Goal: Find contact information: Find contact information

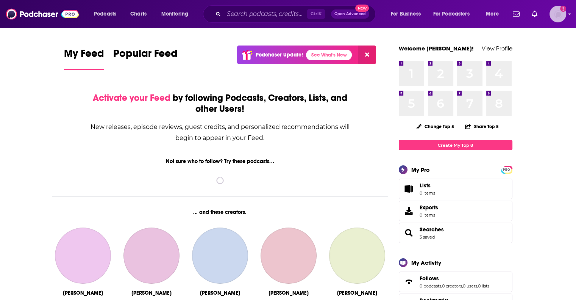
click at [557, 16] on img "Logged in as HLWG_Interdependence" at bounding box center [557, 14] width 17 height 17
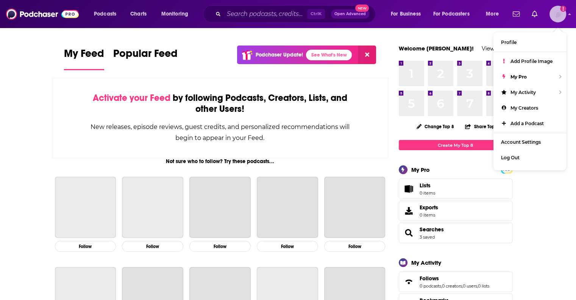
click at [557, 16] on img "Logged in as HLWG_Interdependence" at bounding box center [557, 14] width 17 height 17
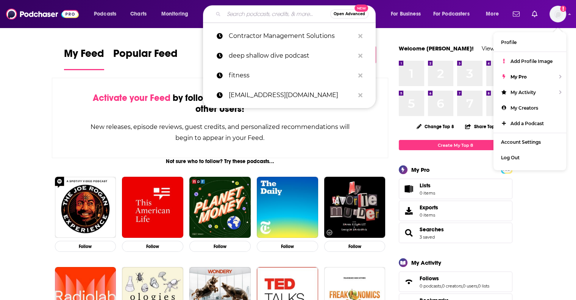
click at [268, 13] on input "Search podcasts, credits, & more..." at bounding box center [277, 14] width 106 height 12
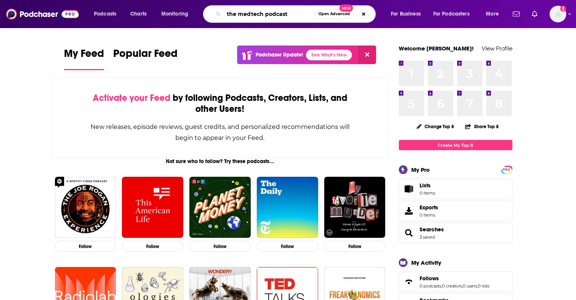
type input "the medtech podcast"
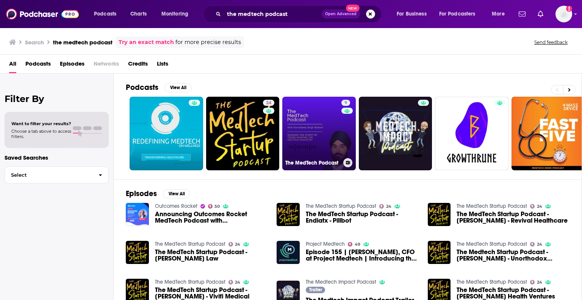
click at [318, 104] on link "9 The MedTech Podcast" at bounding box center [318, 133] width 73 height 73
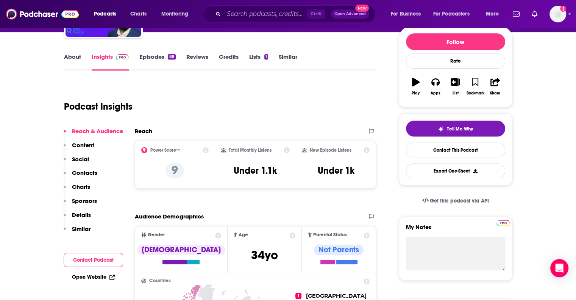
scroll to position [114, 0]
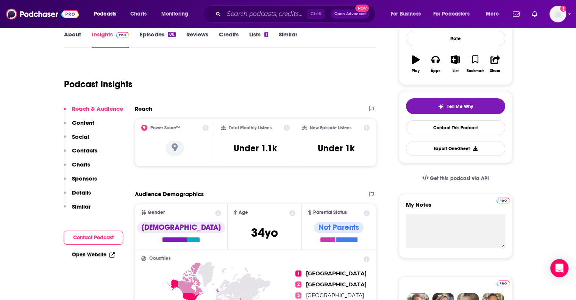
click at [89, 122] on p "Content" at bounding box center [83, 122] width 22 height 7
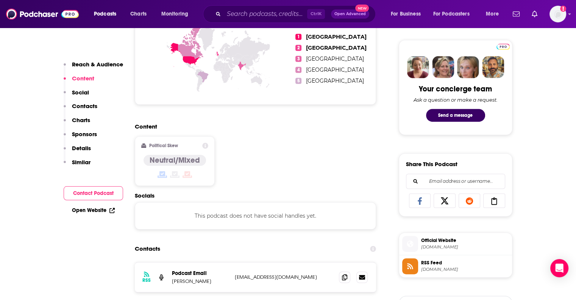
scroll to position [367, 0]
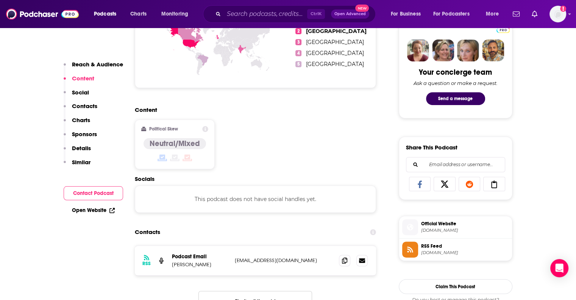
click at [97, 191] on button "Contact Podcast" at bounding box center [93, 193] width 59 height 14
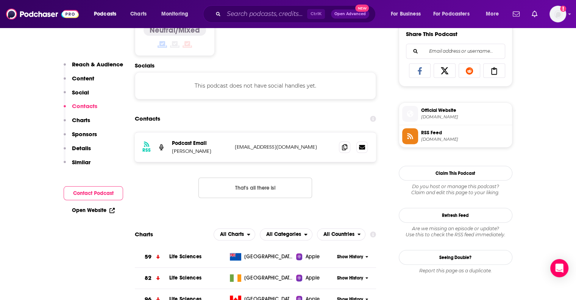
scroll to position [486, 0]
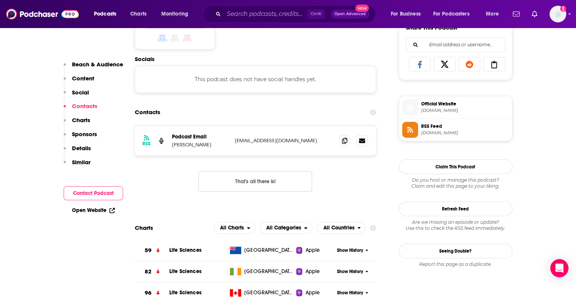
click at [288, 139] on p "qramedical@gmail.com" at bounding box center [284, 140] width 98 height 6
click at [343, 139] on icon at bounding box center [344, 140] width 5 height 6
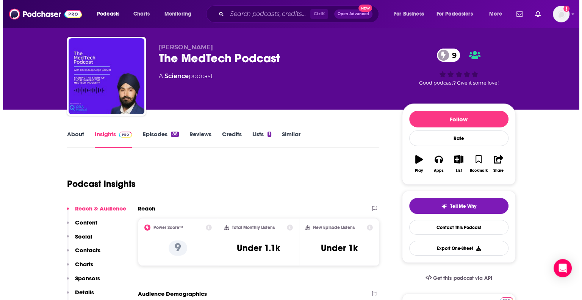
scroll to position [0, 0]
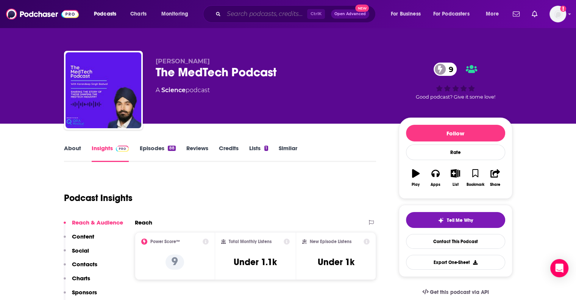
click at [245, 13] on input "Search podcasts, credits, & more..." at bounding box center [265, 14] width 83 height 12
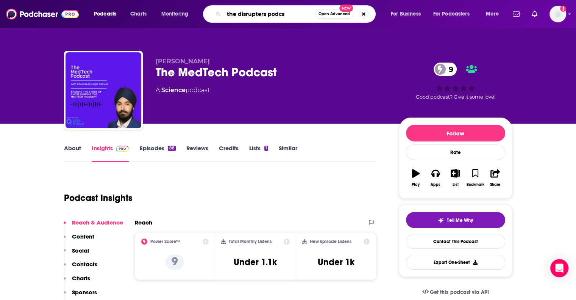
type input "the disrupters podcst"
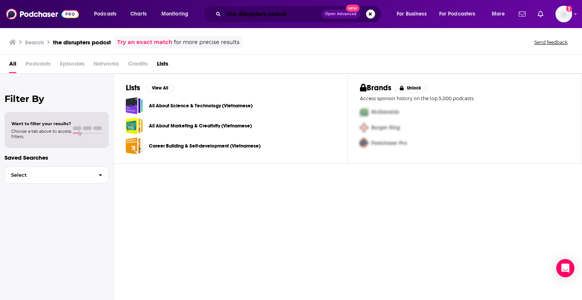
click at [260, 16] on input "the disrupters podcst" at bounding box center [273, 14] width 98 height 12
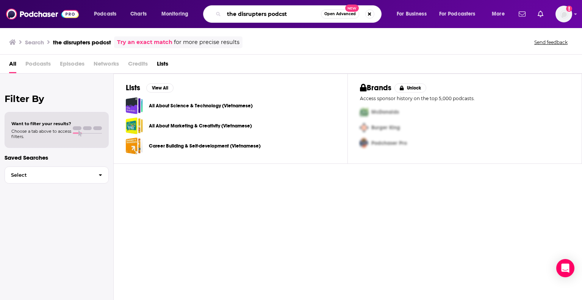
click at [260, 16] on input "the disrupters podcst" at bounding box center [272, 14] width 97 height 12
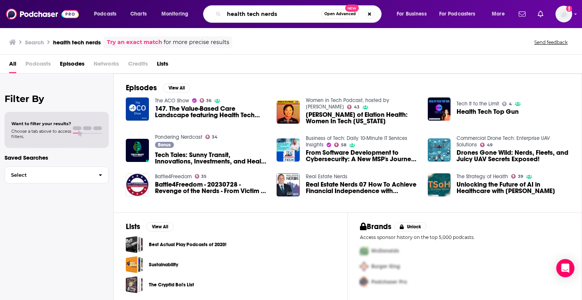
click at [284, 17] on input "health tech nerds" at bounding box center [272, 14] width 97 height 12
type input "health tech nerds podcast"
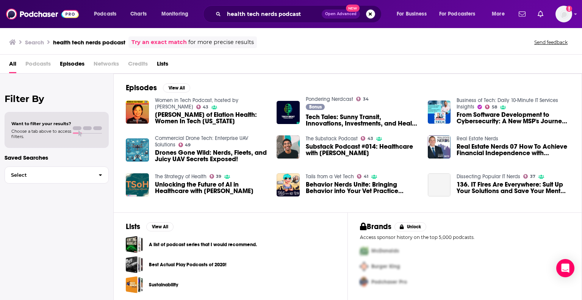
scroll to position [0, 0]
click at [38, 61] on span "Podcasts" at bounding box center [37, 66] width 25 height 16
click at [36, 63] on span "Podcasts" at bounding box center [37, 66] width 25 height 16
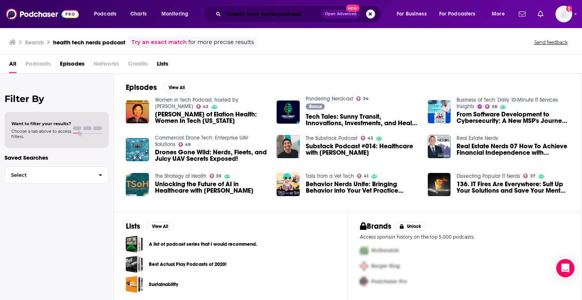
click at [257, 18] on input "health tech nerds podcast" at bounding box center [273, 14] width 98 height 12
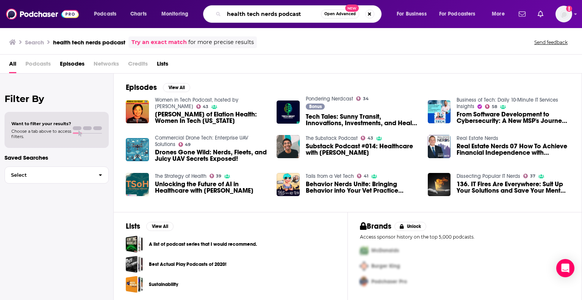
click at [257, 18] on input "health tech nerds podcast" at bounding box center [272, 14] width 97 height 12
click at [234, 16] on input "health tech nerds podcast" at bounding box center [272, 14] width 97 height 12
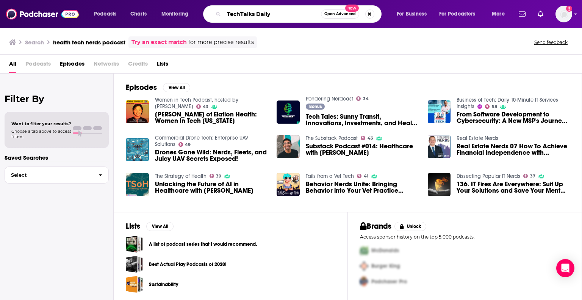
type input "TechTalks Daily"
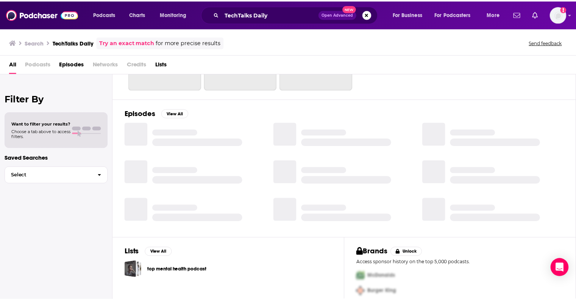
scroll to position [103, 0]
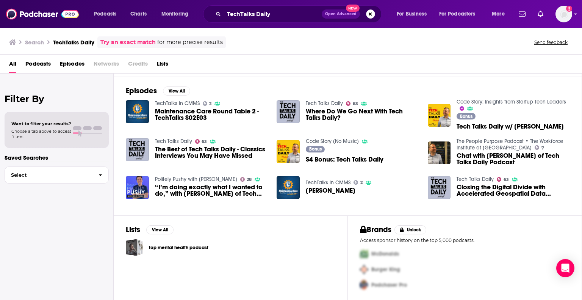
click at [30, 66] on span "Podcasts" at bounding box center [37, 66] width 25 height 16
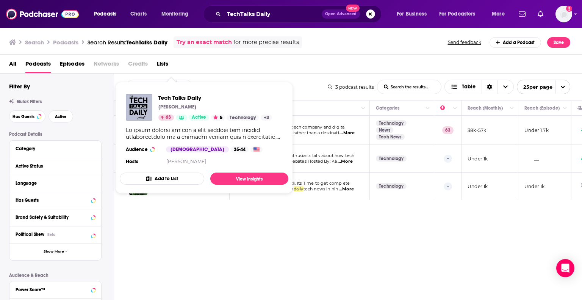
click at [169, 130] on div "Show Podcast Details" at bounding box center [204, 133] width 156 height 14
click at [182, 100] on span "Tech Talks Daily" at bounding box center [215, 97] width 114 height 7
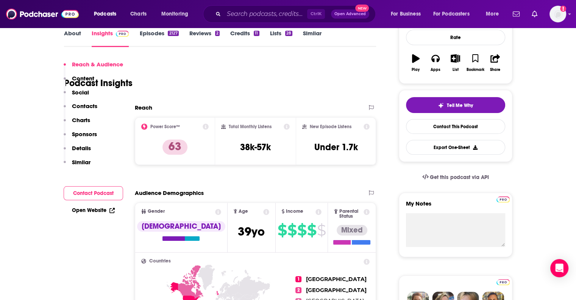
scroll to position [151, 0]
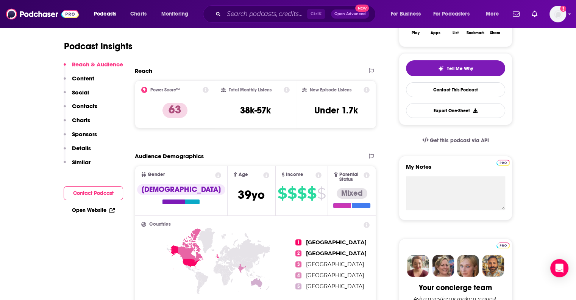
click at [92, 190] on button "Contact Podcast" at bounding box center [93, 193] width 59 height 14
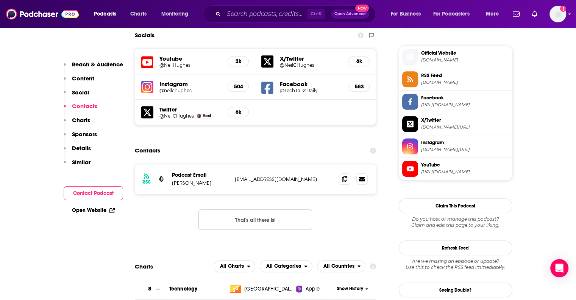
scroll to position [667, 0]
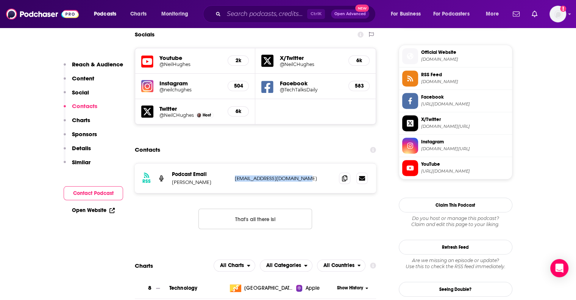
drag, startPoint x: 312, startPoint y: 142, endPoint x: 234, endPoint y: 145, distance: 78.1
click at [234, 163] on div "RSS Podcast Email Neil C. Hughes techblogwriter@outlook.com techblogwriter@outl…" at bounding box center [256, 178] width 242 height 30
copy p "techblogwriter@outlook.com"
click at [242, 18] on input "Search podcasts, credits, & more..." at bounding box center [265, 14] width 83 height 12
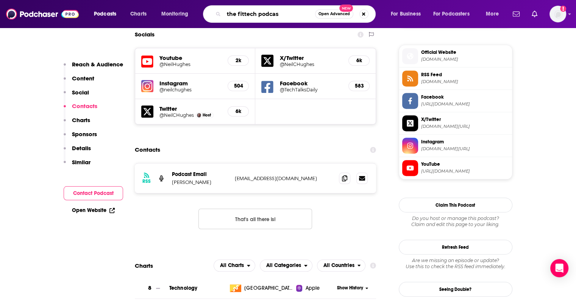
type input "the fittech podcast"
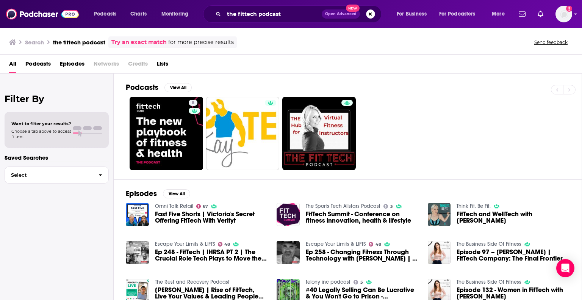
click at [43, 59] on span "Podcasts" at bounding box center [37, 66] width 25 height 16
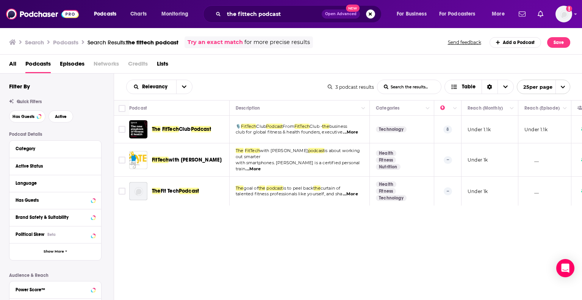
click at [195, 187] on span "Podcast" at bounding box center [189, 190] width 20 height 6
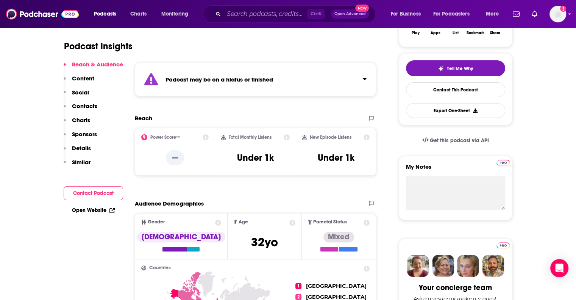
click at [96, 192] on button "Contact Podcast" at bounding box center [93, 193] width 59 height 14
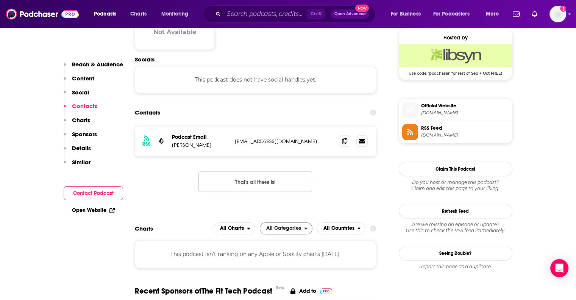
scroll to position [554, 0]
drag, startPoint x: 318, startPoint y: 141, endPoint x: 228, endPoint y: 142, distance: 89.7
click at [0, 0] on div "Podcast Email Sunshine Moore sunshinekellymoore@gmail.com sunshinekellymoore@gm…" at bounding box center [0, 0] width 0 height 0
copy div "sunshinekellymoore@gmail.com"
click at [345, 139] on icon at bounding box center [344, 140] width 5 height 6
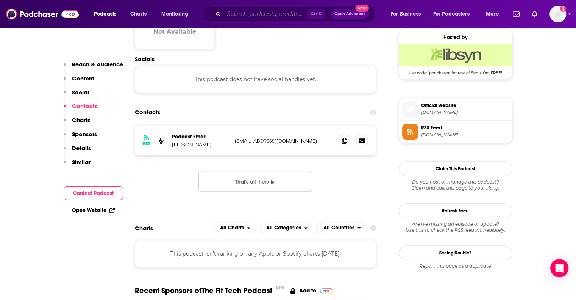
click at [261, 18] on input "Search podcasts, credits, & more..." at bounding box center [265, 14] width 83 height 12
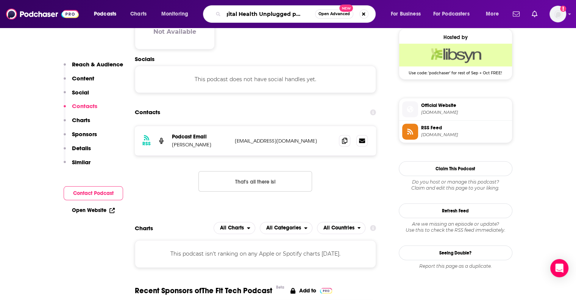
type input "digital Health Unplugged podcast"
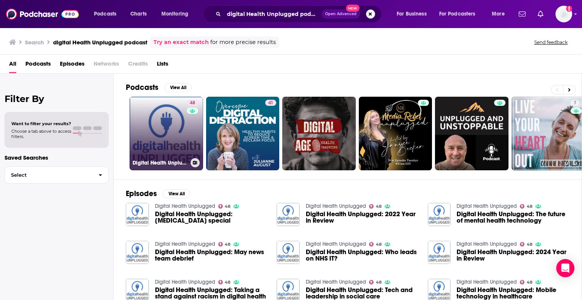
click at [147, 137] on link "48 Digital Health Unplugged" at bounding box center [166, 133] width 73 height 73
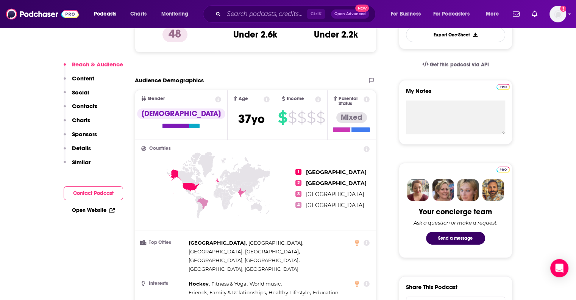
click at [92, 187] on button "Contact Podcast" at bounding box center [93, 193] width 59 height 14
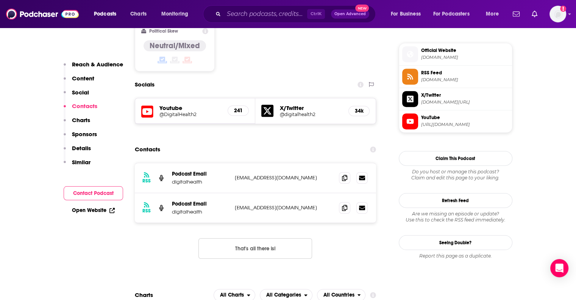
scroll to position [616, 0]
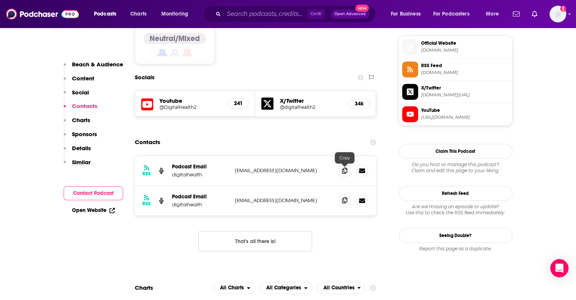
click at [345, 197] on icon at bounding box center [344, 200] width 5 height 6
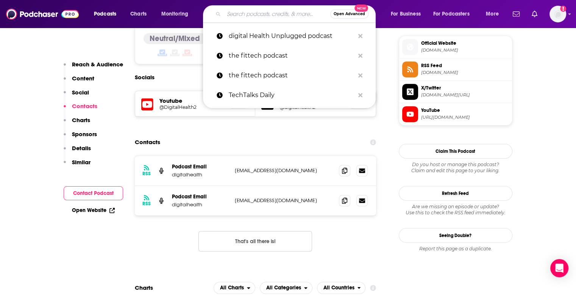
click at [276, 10] on input "Search podcasts, credits, & more..." at bounding box center [277, 14] width 106 height 12
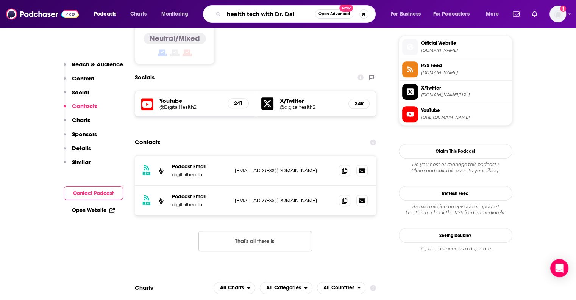
type input "health tech with [PERSON_NAME]"
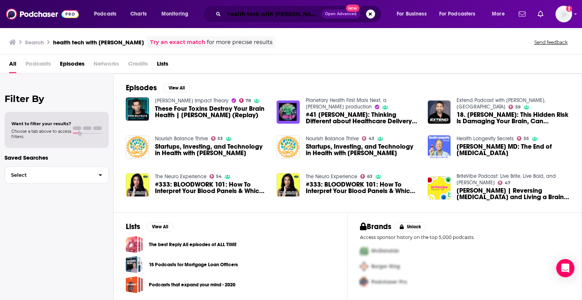
click at [240, 14] on input "health tech with [PERSON_NAME]" at bounding box center [273, 14] width 98 height 12
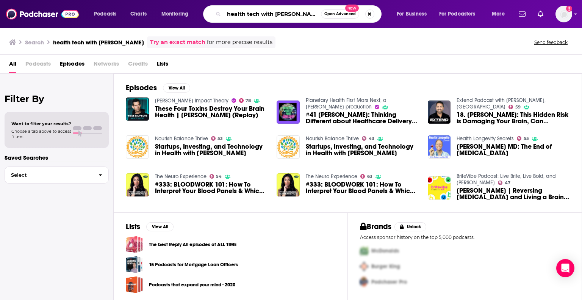
click at [240, 14] on input "health tech with [PERSON_NAME]" at bounding box center [272, 14] width 97 height 12
type input "healthtech beat podcast"
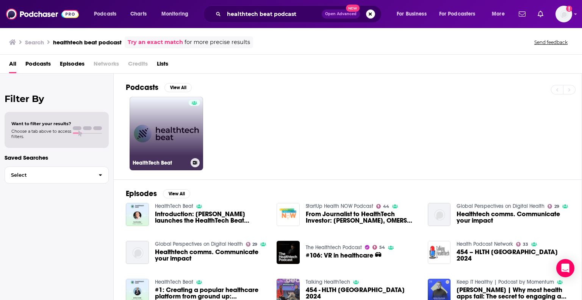
click at [193, 131] on div at bounding box center [194, 129] width 11 height 58
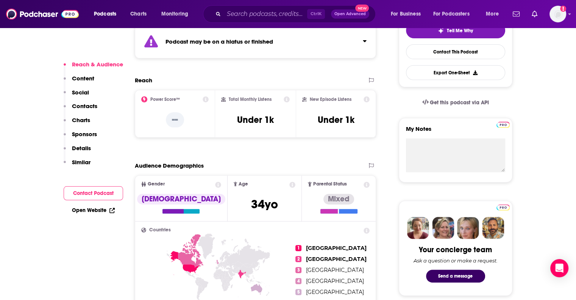
click at [110, 193] on button "Contact Podcast" at bounding box center [93, 193] width 59 height 14
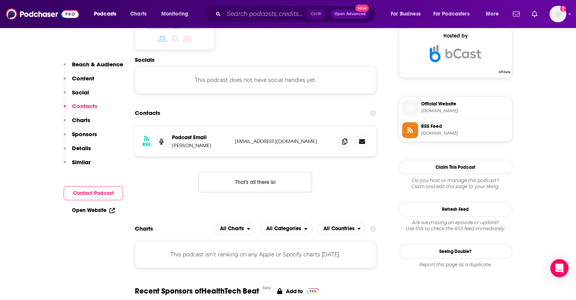
scroll to position [556, 0]
drag, startPoint x: 344, startPoint y: 142, endPoint x: 327, endPoint y: 147, distance: 17.5
click at [344, 142] on icon at bounding box center [344, 141] width 5 height 6
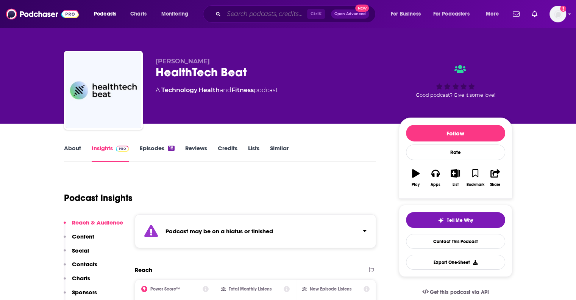
click at [225, 18] on input "Search podcasts, credits, & more..." at bounding box center [265, 14] width 83 height 12
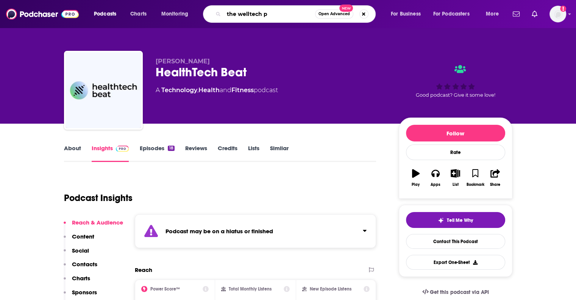
type input "the welltech"
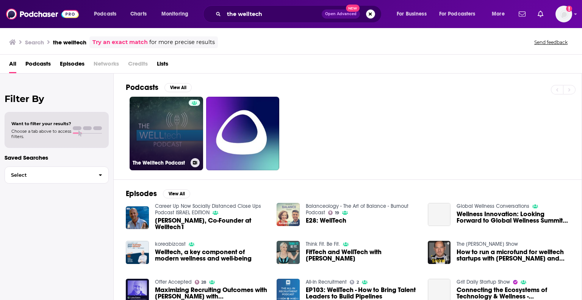
click at [160, 130] on link "The Welltech Podcast" at bounding box center [166, 133] width 73 height 73
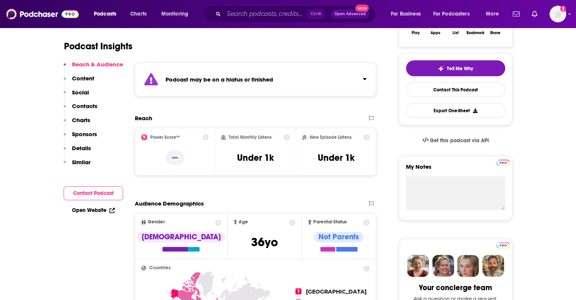
click at [108, 194] on button "Contact Podcast" at bounding box center [93, 193] width 59 height 14
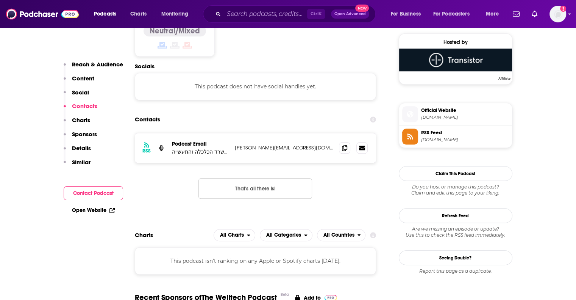
scroll to position [556, 0]
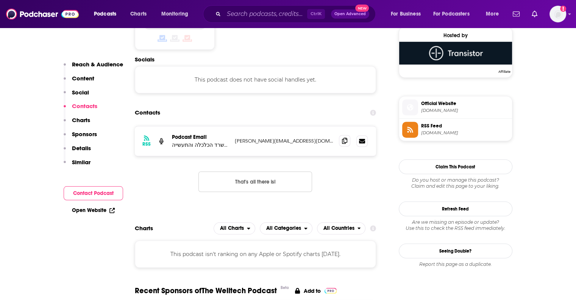
click at [343, 144] on span at bounding box center [344, 140] width 11 height 11
click at [254, 19] on input "Search podcasts, credits, & more..." at bounding box center [265, 14] width 83 height 12
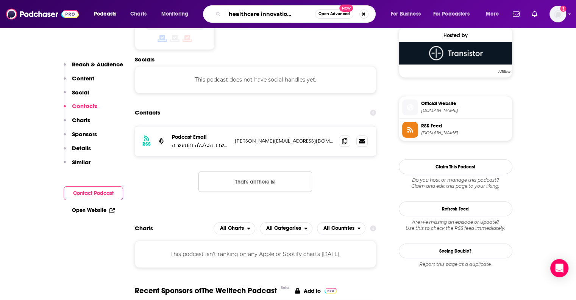
type input "digital healthcare innovation podcast"
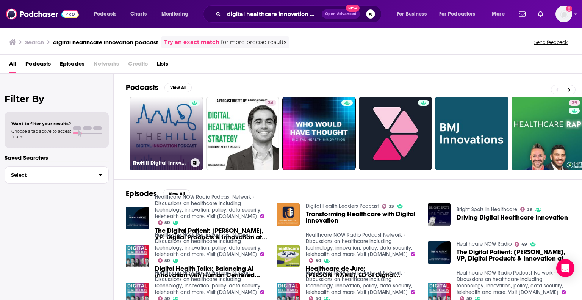
click at [165, 109] on link "TheHill Digital Innovation Podcast" at bounding box center [166, 133] width 73 height 73
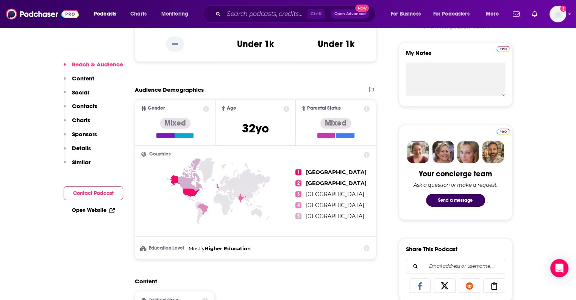
click at [90, 190] on button "Contact Podcast" at bounding box center [93, 193] width 59 height 14
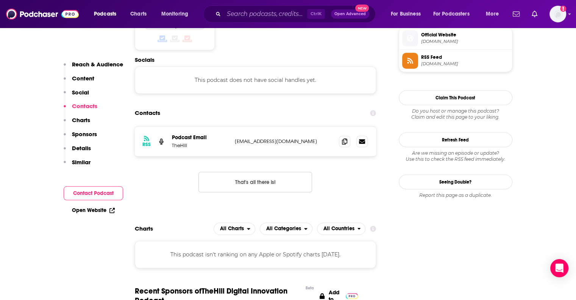
scroll to position [556, 0]
click at [345, 142] on icon at bounding box center [344, 140] width 5 height 6
click at [246, 20] on div "Ctrl K Open Advanced New" at bounding box center [289, 13] width 173 height 17
click at [250, 15] on input "Search podcasts, credits, & more..." at bounding box center [265, 14] width 83 height 12
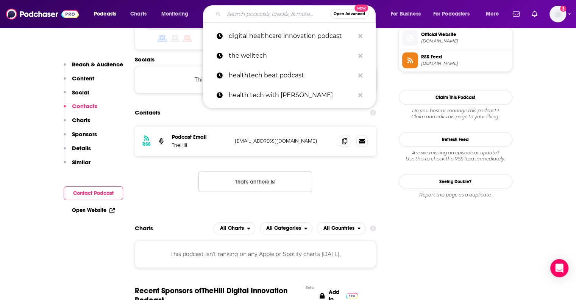
type input "B"
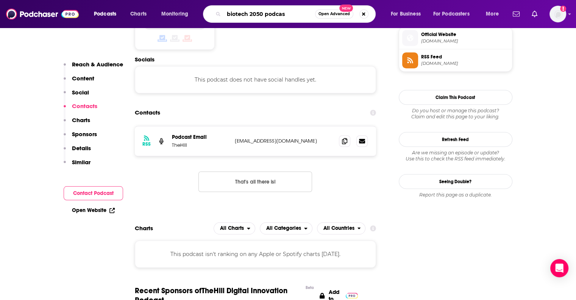
type input "biotech 2050 podcast"
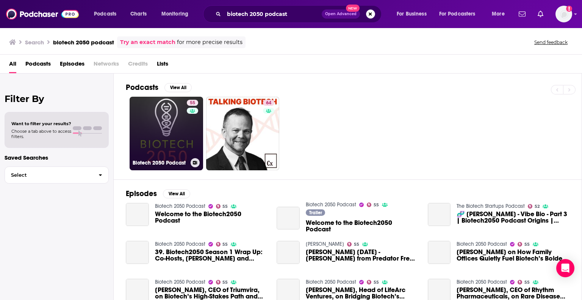
click at [166, 124] on link "55 Biotech 2050 Podcast" at bounding box center [166, 133] width 73 height 73
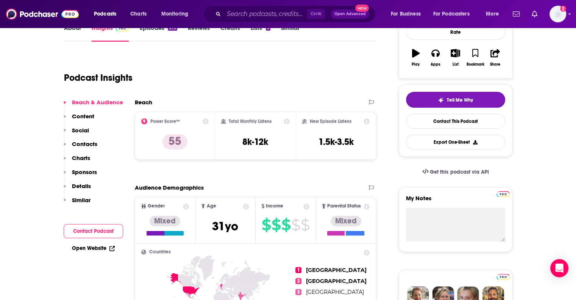
scroll to position [151, 0]
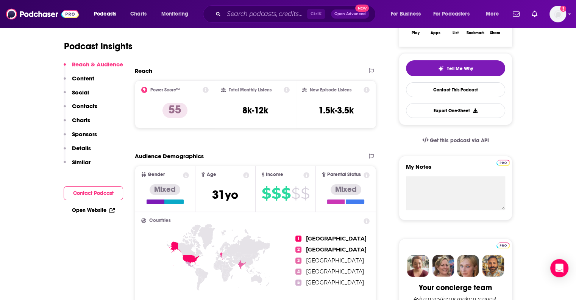
click at [98, 197] on button "Contact Podcast" at bounding box center [93, 193] width 59 height 14
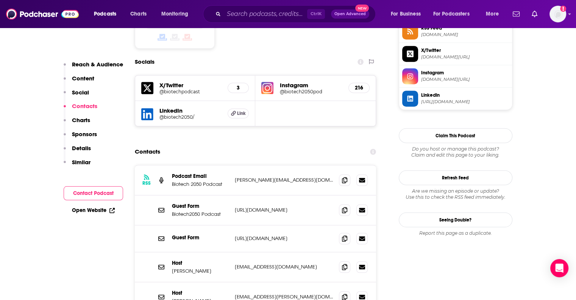
scroll to position [650, 0]
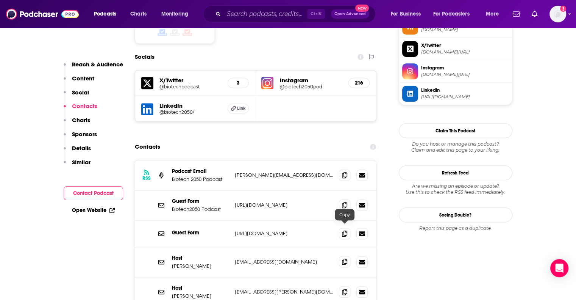
click at [345, 258] on icon at bounding box center [344, 261] width 5 height 6
drag, startPoint x: 20, startPoint y: 135, endPoint x: 24, endPoint y: 135, distance: 3.8
click at [260, 11] on input "Search podcasts, credits, & more..." at bounding box center [265, 14] width 83 height 12
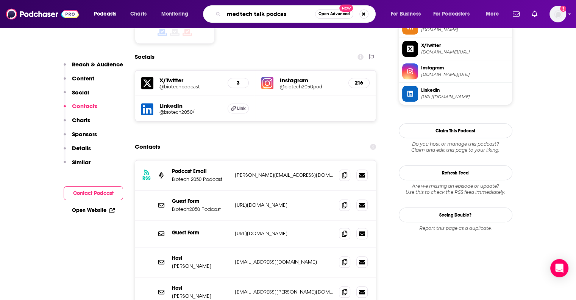
type input "medtech talk podcast"
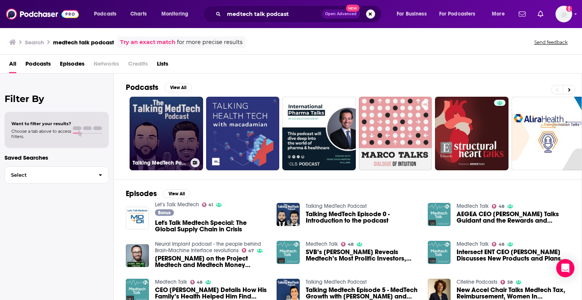
click at [174, 117] on link "Talking MedTech Podcast" at bounding box center [166, 133] width 73 height 73
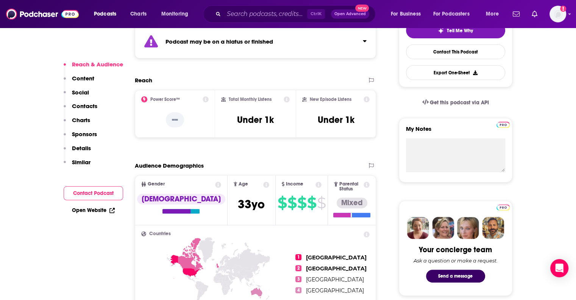
click at [70, 191] on button "Contact Podcast" at bounding box center [93, 193] width 59 height 14
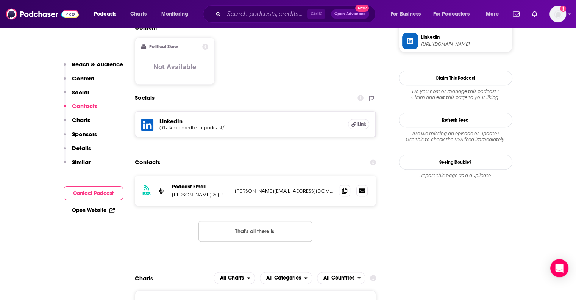
scroll to position [669, 0]
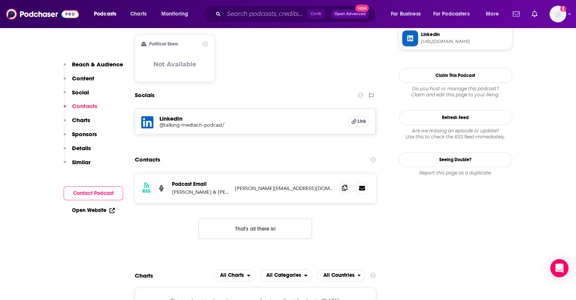
click at [346, 184] on icon at bounding box center [344, 187] width 5 height 6
click at [248, 11] on input "Search podcasts, credits, & more..." at bounding box center [265, 14] width 83 height 12
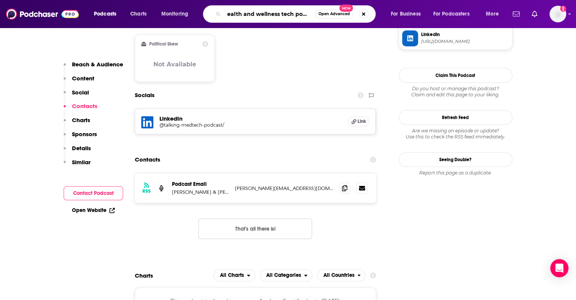
scroll to position [0, 6]
type input "health and wellness tech podcast"
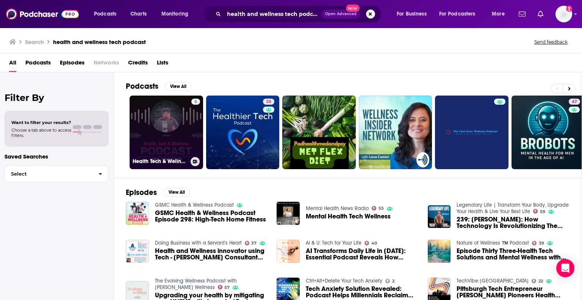
click at [159, 137] on link "8 Health Tech & Wellness Podcast" at bounding box center [166, 131] width 73 height 73
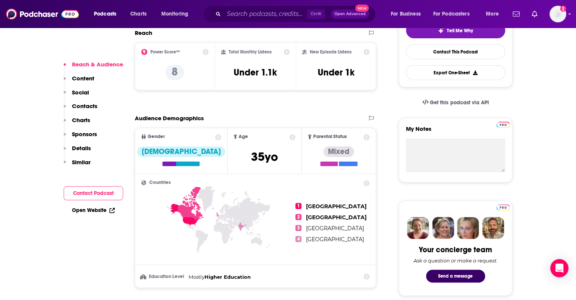
click at [99, 196] on button "Contact Podcast" at bounding box center [93, 193] width 59 height 14
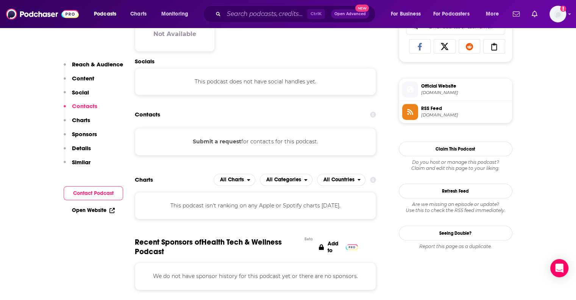
scroll to position [506, 0]
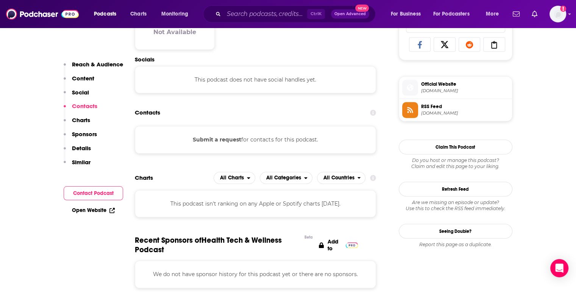
click at [221, 142] on button "Submit a request" at bounding box center [217, 139] width 48 height 8
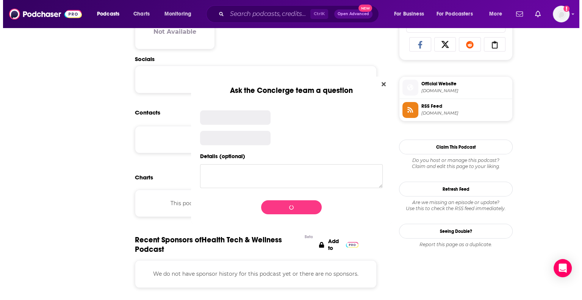
scroll to position [0, 0]
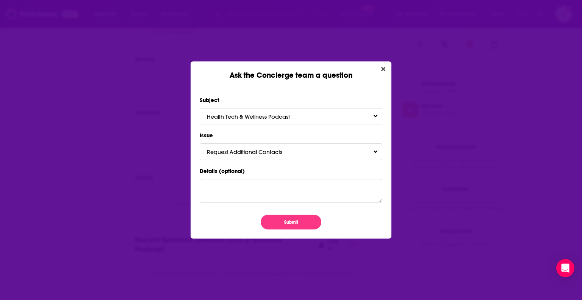
click at [384, 62] on div "Ask the Concierge team a question" at bounding box center [290, 70] width 201 height 19
click at [382, 67] on icon "Close" at bounding box center [383, 69] width 4 height 6
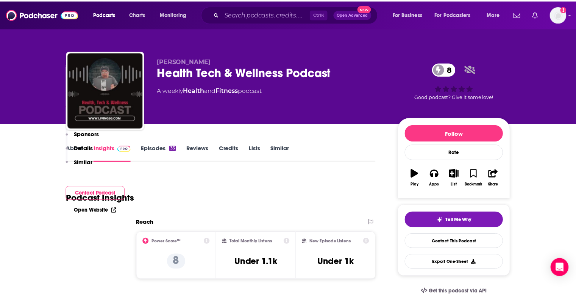
scroll to position [506, 0]
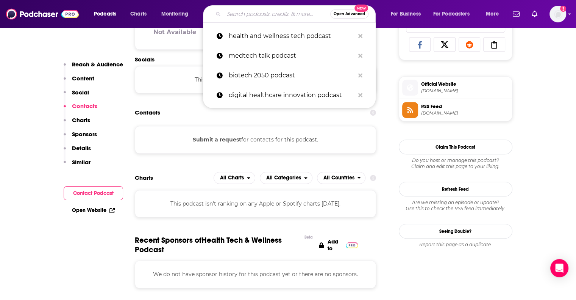
click at [225, 15] on input "Search podcasts, credits, & more..." at bounding box center [277, 14] width 106 height 12
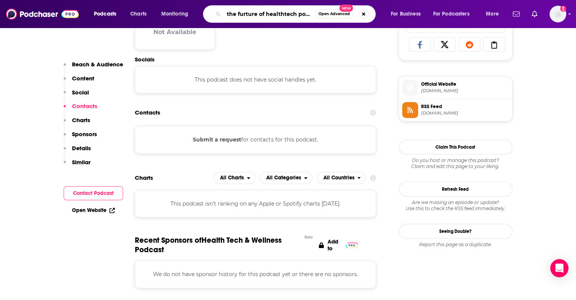
scroll to position [0, 0]
type input "the furture of healthtech podcast"
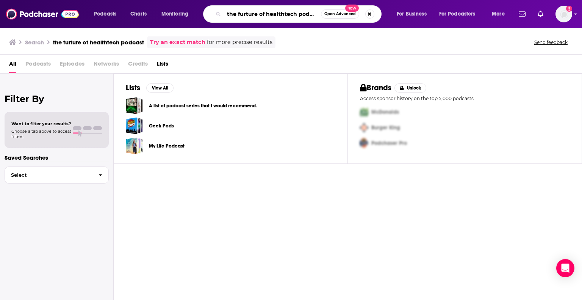
click at [272, 12] on input "the furture of healthtech podcast" at bounding box center [272, 14] width 97 height 12
click at [245, 13] on input "the furture of healthtech podcast" at bounding box center [272, 14] width 97 height 12
type input "the future of healthtech podcast"
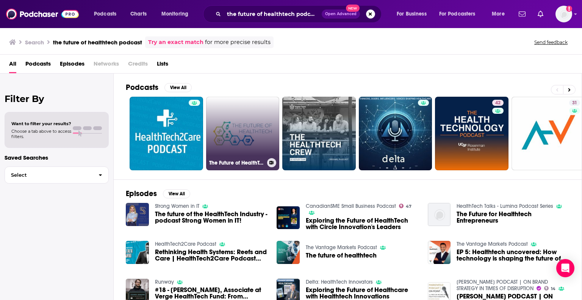
click at [232, 125] on link "The Future of HealthTech with [PERSON_NAME]" at bounding box center [242, 133] width 73 height 73
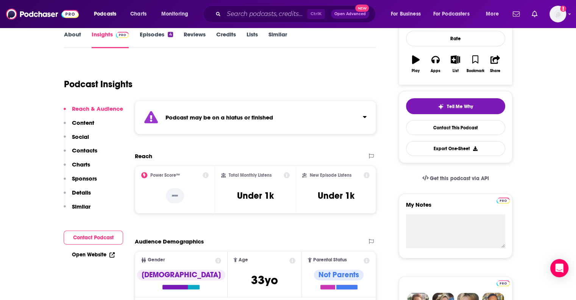
click at [88, 235] on button "Contact Podcast" at bounding box center [93, 237] width 59 height 14
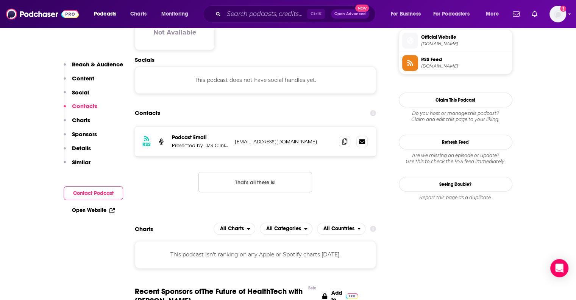
scroll to position [554, 0]
click at [347, 141] on icon at bounding box center [344, 140] width 5 height 6
click at [261, 18] on input "Search podcasts, credits, & more..." at bounding box center [265, 14] width 83 height 12
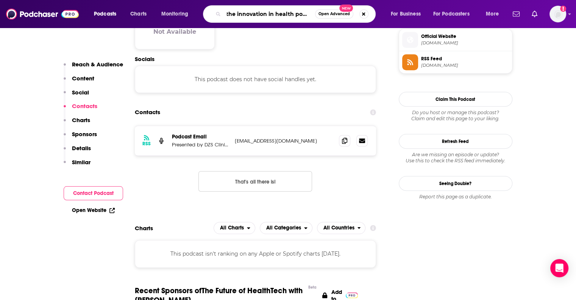
scroll to position [0, 4]
type input "the innovation in health podcast"
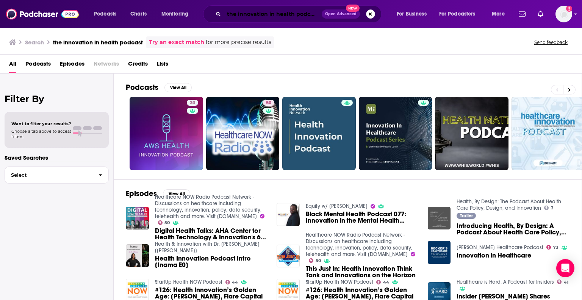
click at [245, 16] on input "the innovation in health podcast" at bounding box center [273, 14] width 98 height 12
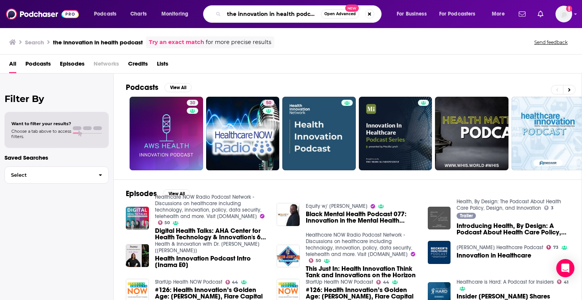
click at [245, 15] on input "the innovation in health podcast" at bounding box center [272, 14] width 97 height 12
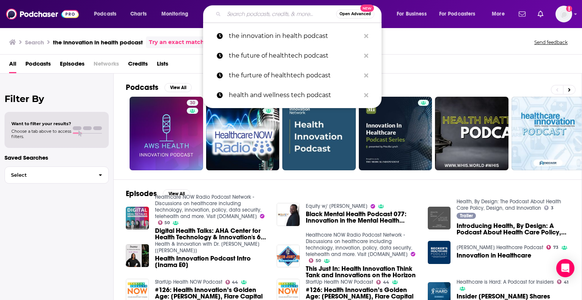
type input "s"
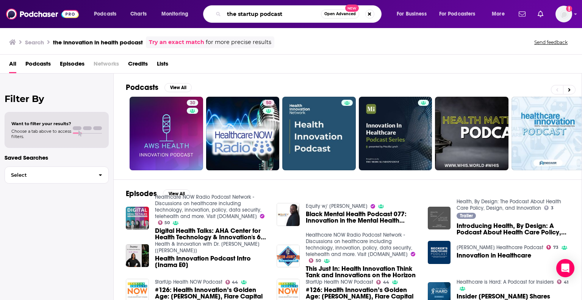
type input "the startup podcast"
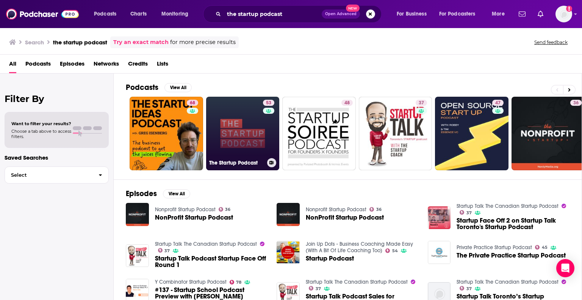
click at [220, 122] on link "53 The Startup Podcast" at bounding box center [242, 133] width 73 height 73
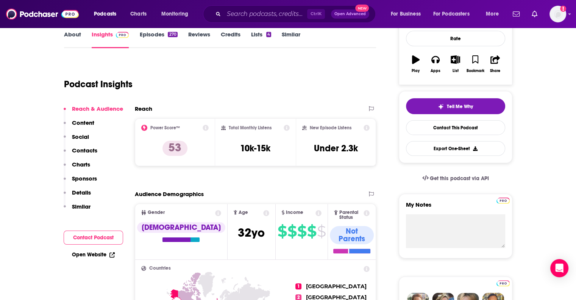
click at [97, 237] on button "Contact Podcast" at bounding box center [93, 237] width 59 height 14
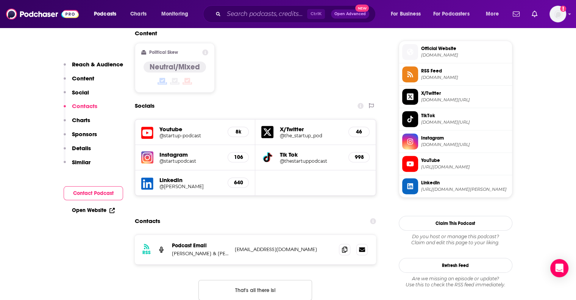
scroll to position [676, 0]
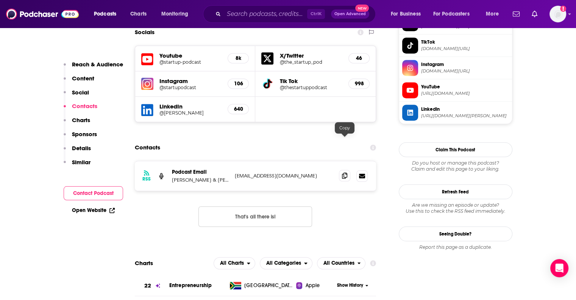
click at [348, 170] on span at bounding box center [344, 175] width 11 height 11
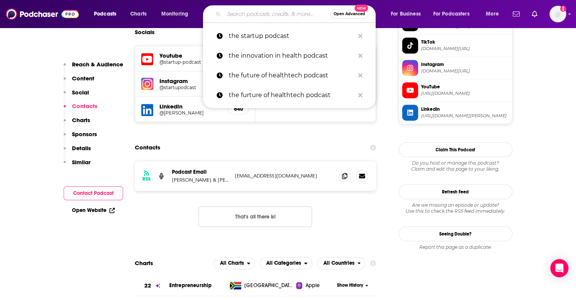
click at [258, 19] on input "Search podcasts, credits, & more..." at bounding box center [277, 14] width 106 height 12
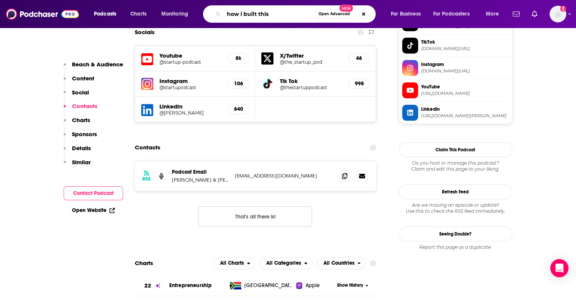
type input "how i built this"
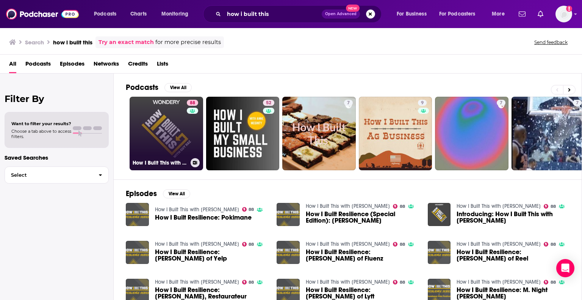
click at [147, 121] on link "88 How I Built This with [PERSON_NAME]" at bounding box center [166, 133] width 73 height 73
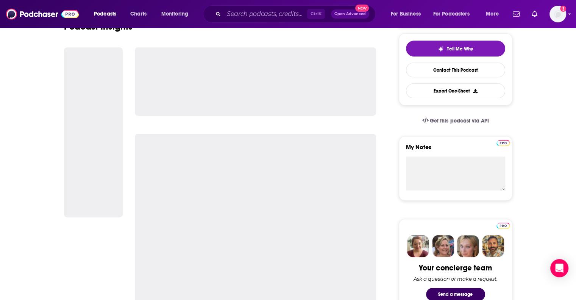
scroll to position [189, 0]
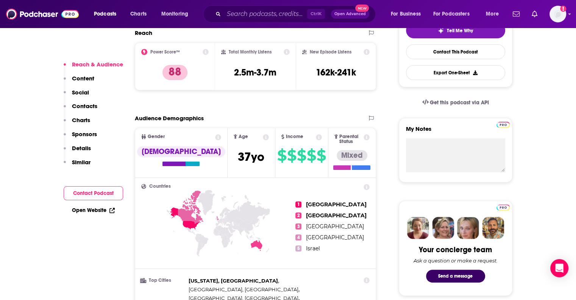
click at [102, 198] on button "Contact Podcast" at bounding box center [93, 193] width 59 height 14
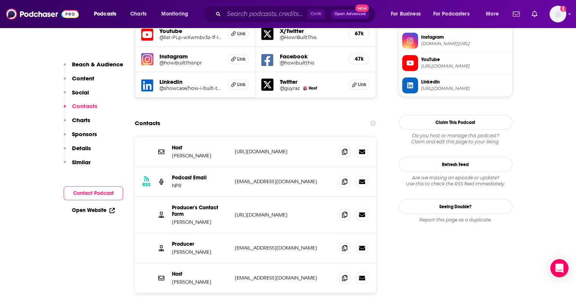
scroll to position [743, 0]
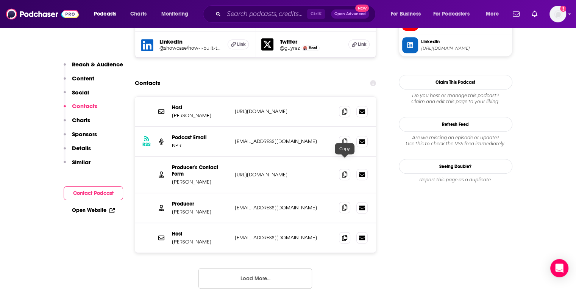
click at [345, 204] on icon at bounding box center [344, 207] width 5 height 6
click at [238, 13] on input "Search podcasts, credits, & more..." at bounding box center [265, 14] width 83 height 12
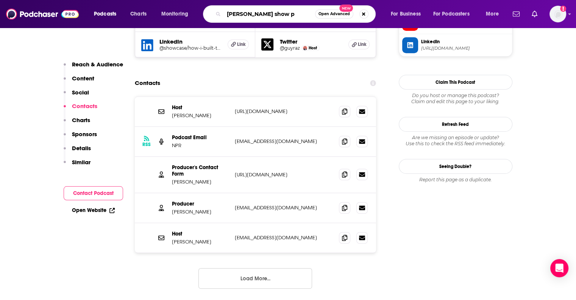
type input "[PERSON_NAME] show"
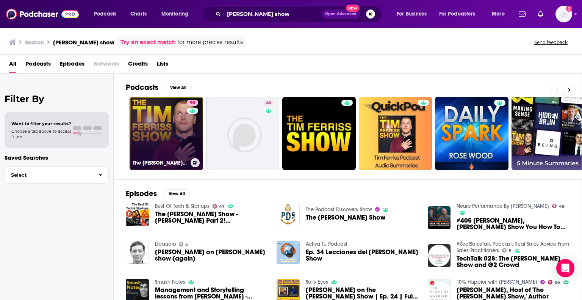
click at [159, 112] on link "90 The [PERSON_NAME] Show" at bounding box center [166, 133] width 73 height 73
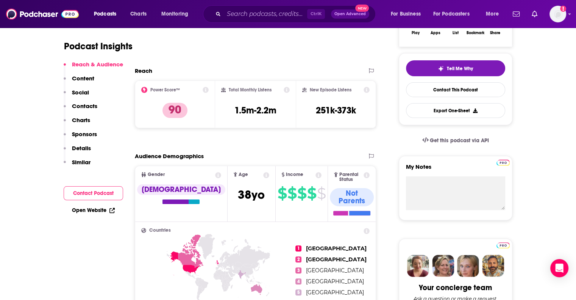
click at [107, 192] on button "Contact Podcast" at bounding box center [93, 193] width 59 height 14
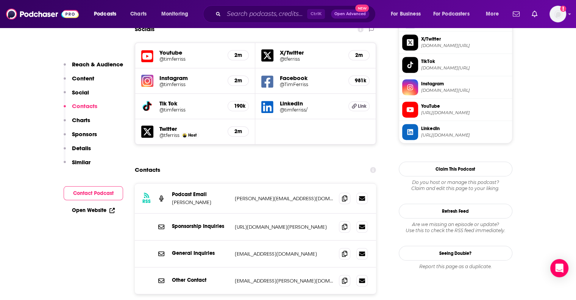
scroll to position [684, 0]
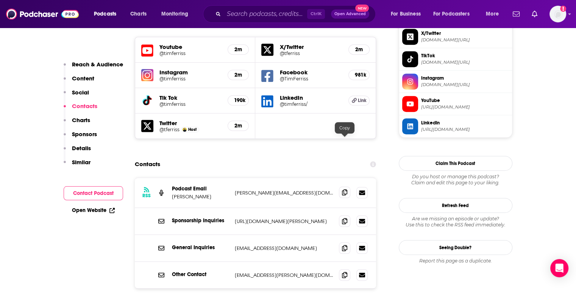
click at [345, 189] on icon at bounding box center [344, 192] width 5 height 6
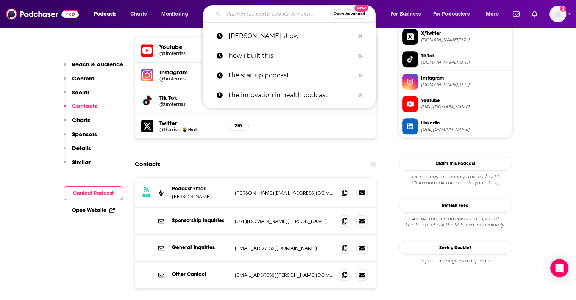
click at [238, 11] on input "Search podcasts, credits, & more..." at bounding box center [277, 14] width 106 height 12
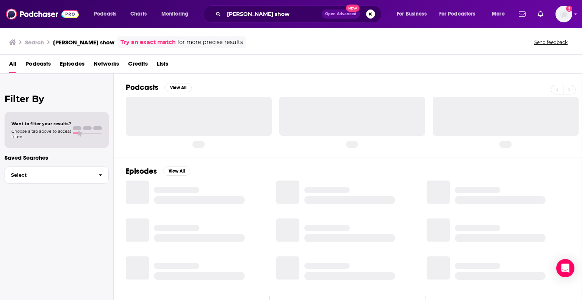
click at [274, 7] on div "[PERSON_NAME] show Open Advanced New" at bounding box center [292, 13] width 178 height 17
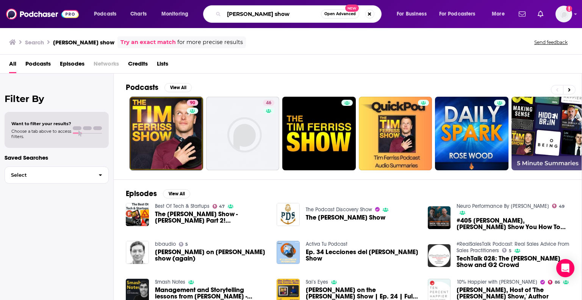
drag, startPoint x: 284, startPoint y: 10, endPoint x: 181, endPoint y: 8, distance: 103.8
click at [181, 8] on div "Podcasts Charts Monitoring [PERSON_NAME] show Open Advanced New For Business Fo…" at bounding box center [300, 13] width 423 height 17
click at [234, 13] on input "the etnrepreneurs on fire podcast" at bounding box center [272, 14] width 97 height 12
type input "the entrepreneurs on fire podcast"
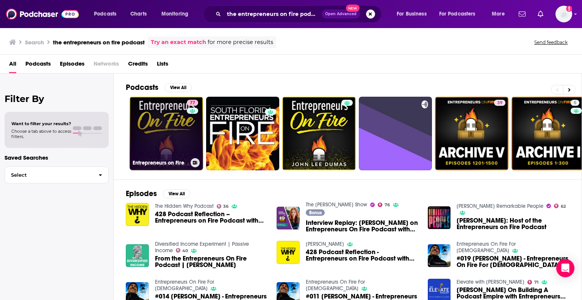
click at [143, 108] on link "77 Entrepreneurs on Fire" at bounding box center [166, 133] width 73 height 73
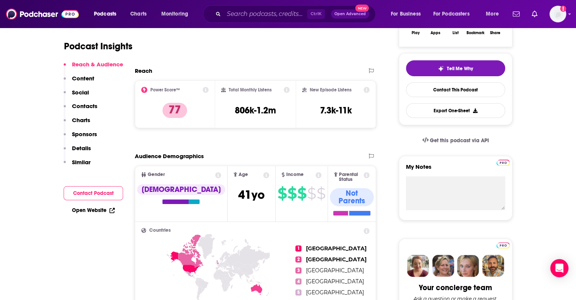
click at [98, 192] on button "Contact Podcast" at bounding box center [93, 193] width 59 height 14
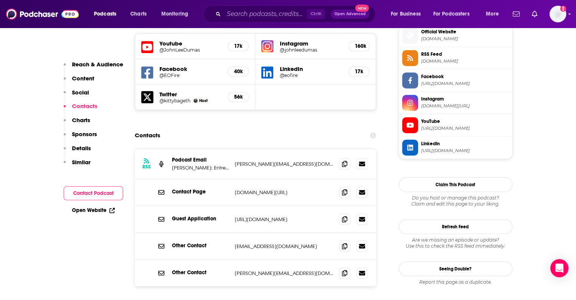
scroll to position [696, 0]
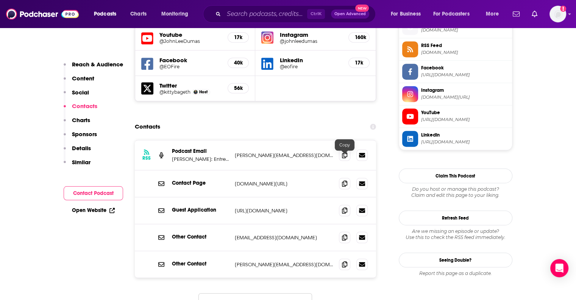
click at [312, 207] on p "[URL][DOMAIN_NAME]" at bounding box center [284, 210] width 98 height 6
click at [343, 207] on icon at bounding box center [344, 210] width 5 height 6
click at [251, 21] on div "Ctrl K Open Advanced New" at bounding box center [289, 13] width 173 height 17
click at [245, 19] on input "Search podcasts, credits, & more..." at bounding box center [265, 14] width 83 height 12
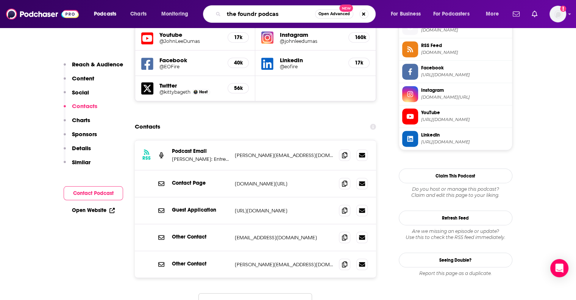
type input "the foundr podcast"
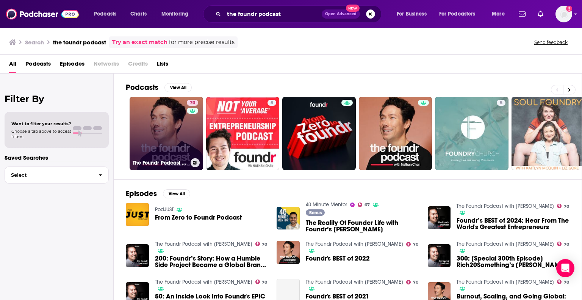
click at [151, 136] on link "70 The Foundr Podcast with [PERSON_NAME]" at bounding box center [166, 133] width 73 height 73
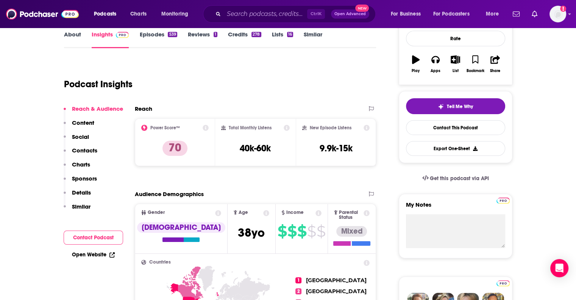
scroll to position [151, 0]
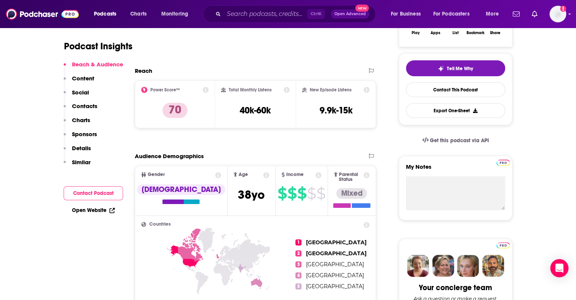
click at [114, 190] on button "Contact Podcast" at bounding box center [93, 193] width 59 height 14
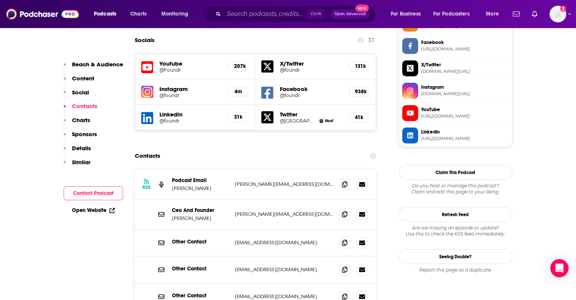
scroll to position [659, 0]
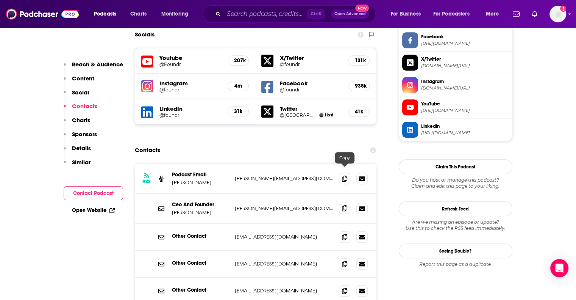
click at [342, 202] on span at bounding box center [344, 207] width 11 height 11
click at [236, 24] on div "Podcasts Charts Monitoring Ctrl K Open Advanced New For Business For Podcasters…" at bounding box center [288, 14] width 576 height 28
click at [225, 17] on input "Search podcasts, credits, & more..." at bounding box center [265, 14] width 83 height 12
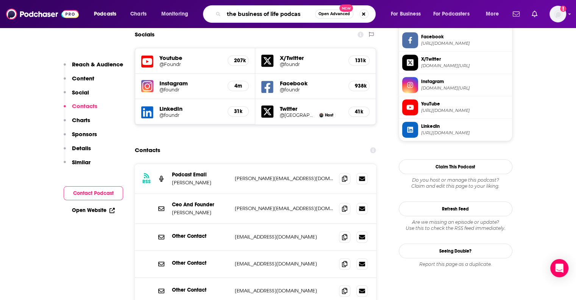
type input "the business of life podcast"
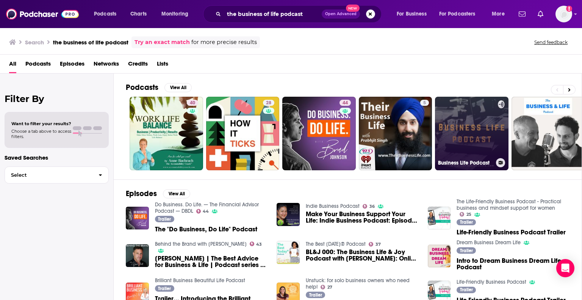
click at [457, 146] on link "Business Life Podcast" at bounding box center [471, 133] width 73 height 73
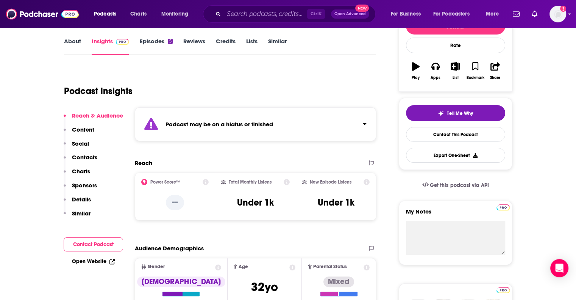
scroll to position [151, 0]
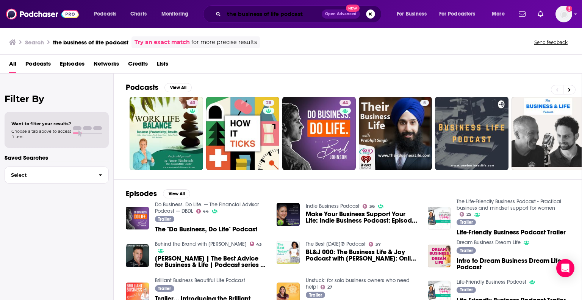
click at [268, 16] on input "the business of life podcast" at bounding box center [273, 14] width 98 height 12
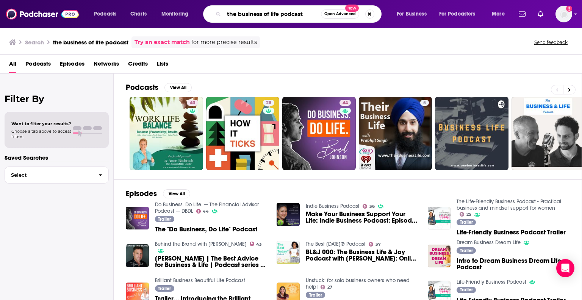
click at [268, 16] on input "the business of life podcast" at bounding box center [272, 14] width 97 height 12
type input "the scaling up podcast"
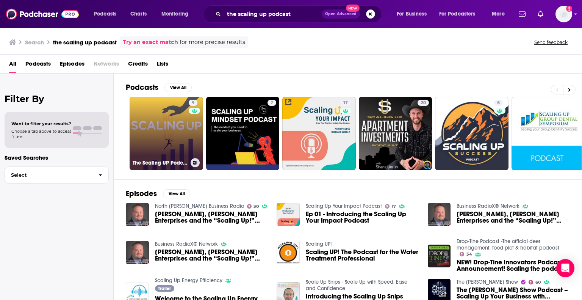
click at [175, 110] on link "9 The Scaling UP Podcast" at bounding box center [166, 133] width 73 height 73
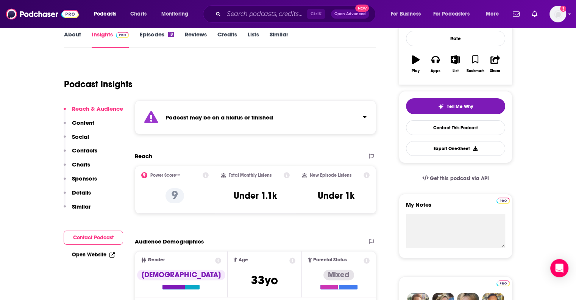
click at [72, 233] on button "Contact Podcast" at bounding box center [93, 237] width 59 height 14
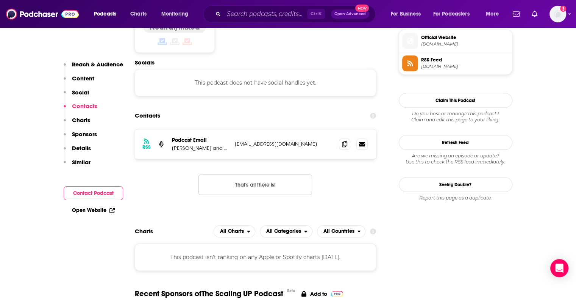
scroll to position [556, 0]
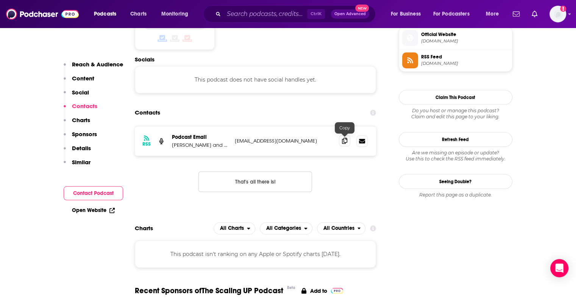
click at [345, 138] on icon at bounding box center [344, 140] width 5 height 6
click at [269, 20] on div "Ctrl K Open Advanced New" at bounding box center [289, 13] width 173 height 17
click at [265, 14] on input "Search podcasts, credits, & more..." at bounding box center [265, 14] width 83 height 12
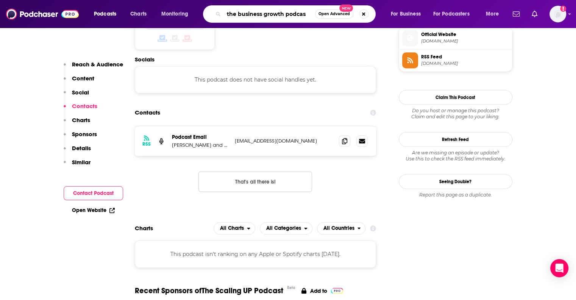
type input "the business growth podcast"
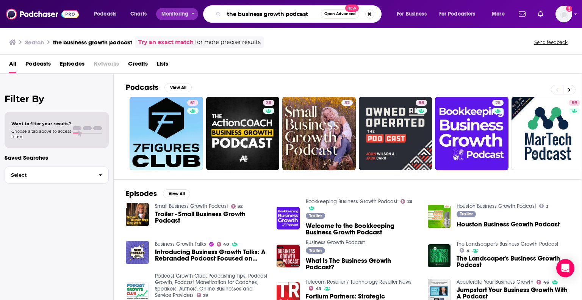
drag, startPoint x: 264, startPoint y: 15, endPoint x: 186, endPoint y: 11, distance: 78.9
click at [186, 11] on div "Podcasts Charts Monitoring the business growth podcast Open Advanced New For Bu…" at bounding box center [300, 13] width 423 height 17
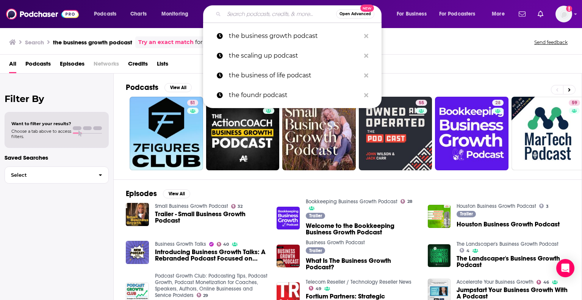
click at [414, 63] on div "All Podcasts Episodes Networks Credits Lists" at bounding box center [292, 66] width 566 height 16
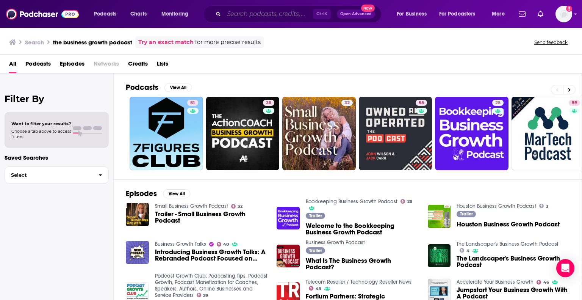
click at [227, 15] on input "Search podcasts, credits, & more..." at bounding box center [268, 14] width 89 height 12
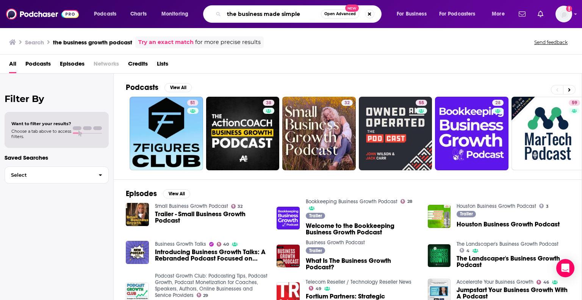
type input "the business made simple"
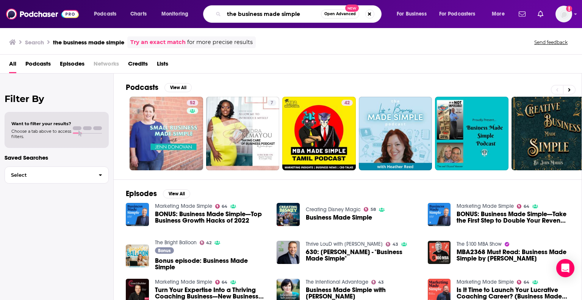
drag, startPoint x: 292, startPoint y: 14, endPoint x: 207, endPoint y: 8, distance: 85.1
click at [207, 8] on div "the business made simple Open Advanced New" at bounding box center [292, 13] width 178 height 17
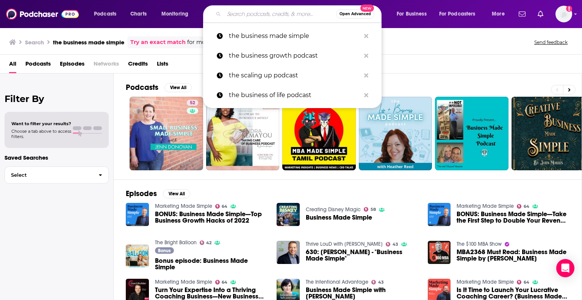
click at [388, 67] on div "All Podcasts Episodes Networks Credits Lists" at bounding box center [292, 66] width 566 height 16
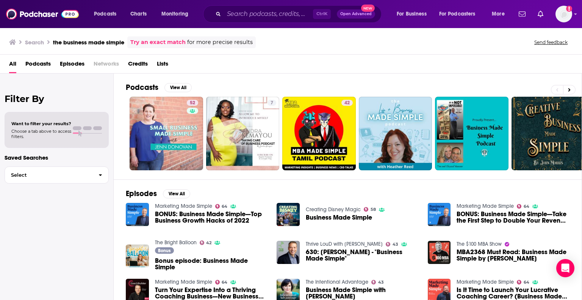
click at [262, 20] on div "Ctrl K Open Advanced New" at bounding box center [292, 13] width 178 height 17
click at [265, 18] on input "Search podcasts, credits, & more..." at bounding box center [268, 14] width 89 height 12
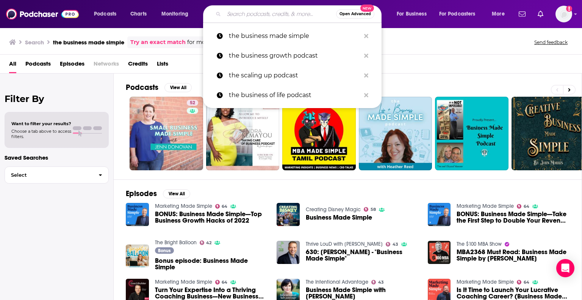
click at [423, 56] on div "All Podcasts Episodes Networks Credits Lists" at bounding box center [291, 64] width 582 height 19
drag, startPoint x: 283, startPoint y: 16, endPoint x: 284, endPoint y: 11, distance: 5.1
click at [283, 15] on input "Search podcasts, credits, & more..." at bounding box center [280, 14] width 112 height 12
click at [438, 59] on div "All Podcasts Episodes Networks Credits Lists" at bounding box center [292, 66] width 566 height 16
click at [304, 18] on input "Search podcasts, credits, & more..." at bounding box center [280, 14] width 112 height 12
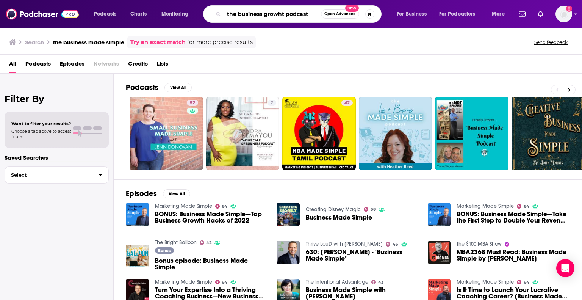
click at [280, 13] on input "the business growht podcast" at bounding box center [272, 14] width 97 height 12
type input "the business growth podcast"
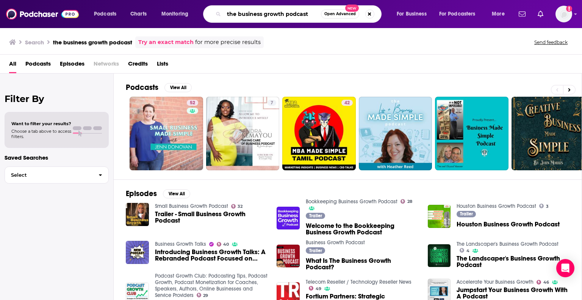
drag, startPoint x: 253, startPoint y: 12, endPoint x: 198, endPoint y: 9, distance: 55.0
click at [198, 9] on div "Podcasts Charts Monitoring the business growth podcast Open Advanced New For Bu…" at bounding box center [300, 13] width 423 height 17
type input "the business made simple podcast"
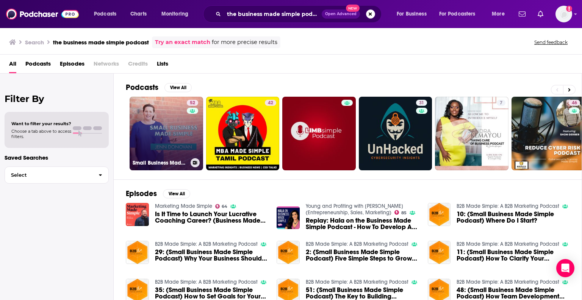
click at [176, 142] on link "52 Small Business Made Simple Podcast" at bounding box center [166, 133] width 73 height 73
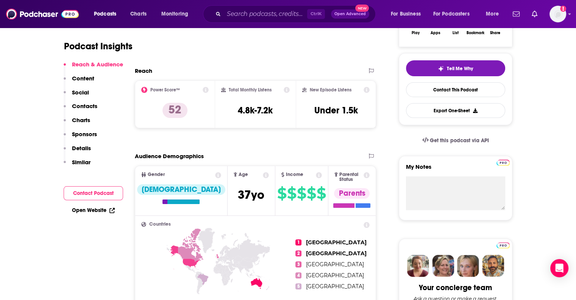
click at [87, 193] on button "Contact Podcast" at bounding box center [93, 193] width 59 height 14
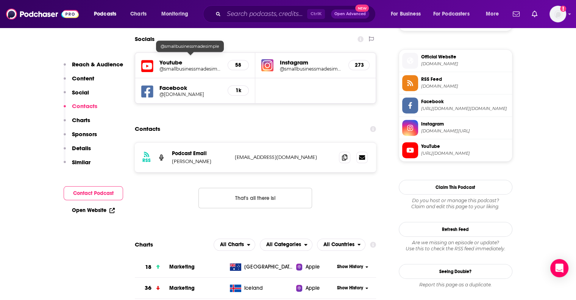
scroll to position [667, 0]
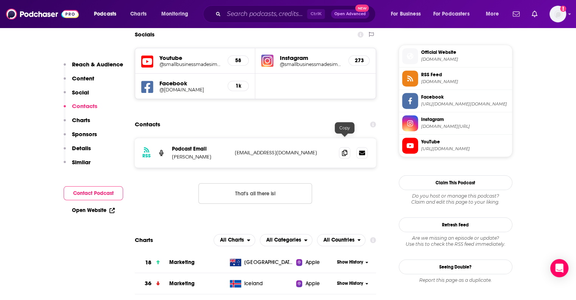
drag, startPoint x: 342, startPoint y: 142, endPoint x: 337, endPoint y: 144, distance: 6.1
click at [343, 150] on icon at bounding box center [344, 153] width 5 height 6
click at [244, 8] on div "Ctrl K Open Advanced New" at bounding box center [289, 13] width 173 height 17
click at [236, 10] on input "Search podcasts, credits, & more..." at bounding box center [265, 14] width 83 height 12
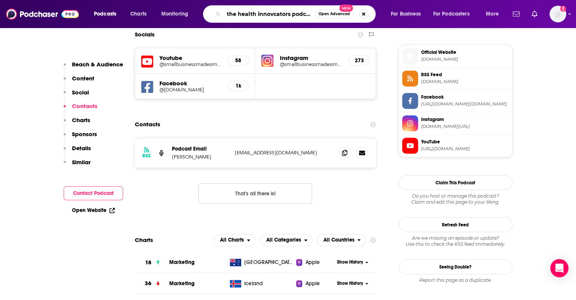
scroll to position [0, 2]
click at [261, 16] on input "the health innovcators podcast" at bounding box center [269, 14] width 91 height 12
type input "the health innovators podcast"
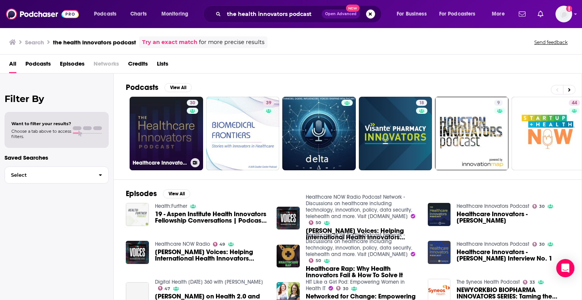
click at [184, 124] on link "30 Healthcare Innovators Podcast" at bounding box center [166, 133] width 73 height 73
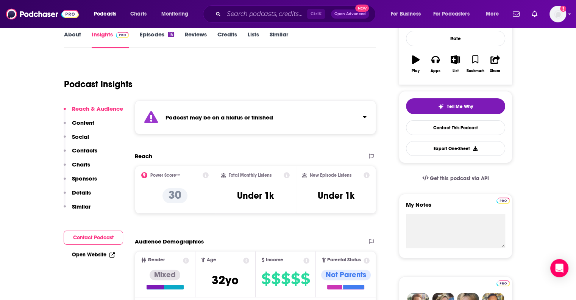
click at [67, 230] on button "Contact Podcast" at bounding box center [93, 237] width 59 height 14
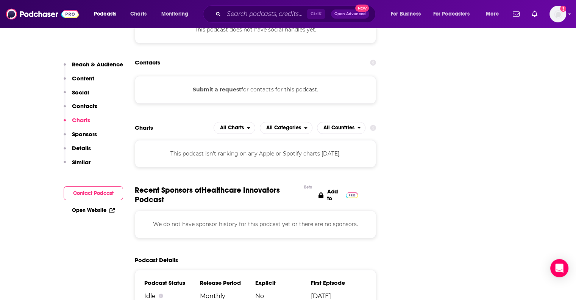
scroll to position [663, 0]
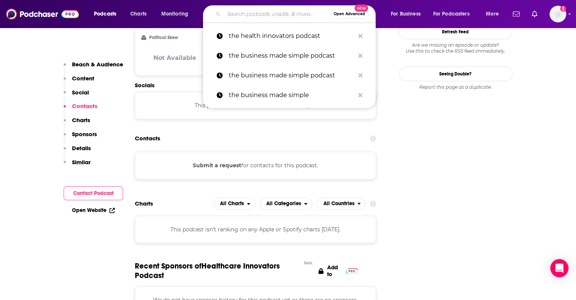
click at [240, 15] on input "Search podcasts, credits, & more..." at bounding box center [277, 14] width 106 height 12
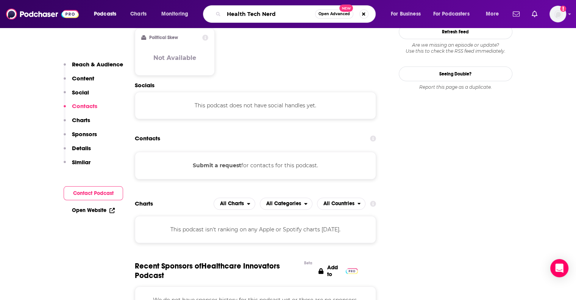
type input "Health Tech Nerds"
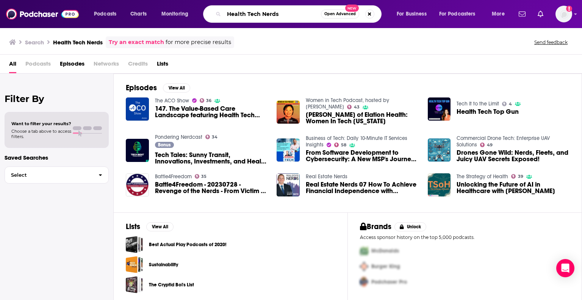
click at [269, 19] on input "Health Tech Nerds" at bounding box center [272, 14] width 97 height 12
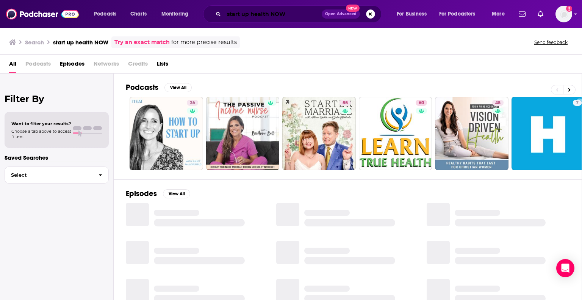
click at [294, 13] on input "start up health NOW" at bounding box center [273, 14] width 98 height 12
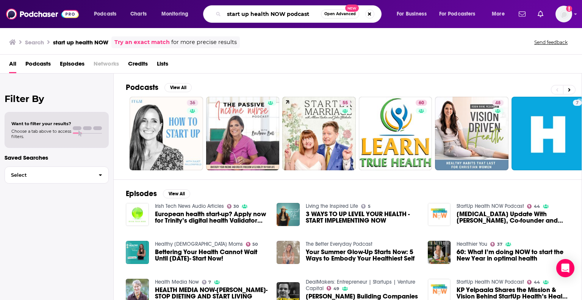
type input "start up health NOW podcast"
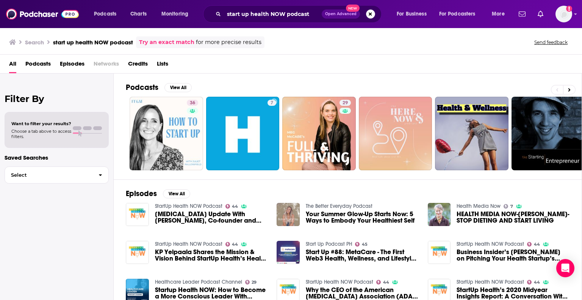
click at [292, 21] on div "start up health NOW podcast Open Advanced New" at bounding box center [292, 13] width 178 height 17
click at [290, 14] on input "start up health NOW podcast" at bounding box center [273, 14] width 98 height 12
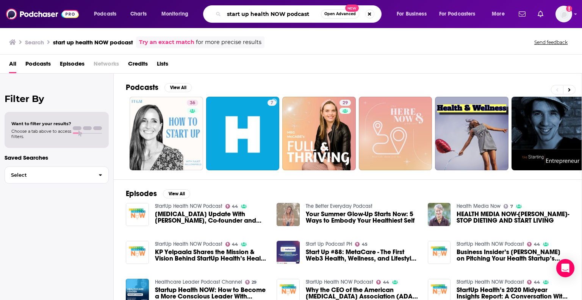
click at [290, 14] on input "start up health NOW podcast" at bounding box center [272, 14] width 97 height 12
click at [290, 15] on input "start up health NOW podcast" at bounding box center [272, 14] width 97 height 12
type input "Health Tech with [PERSON_NAME]"
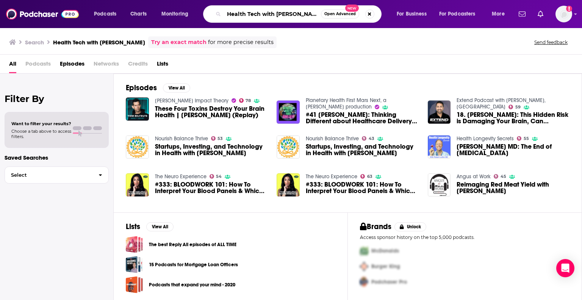
click at [242, 14] on input "Health Tech with [PERSON_NAME]" at bounding box center [272, 14] width 97 height 12
type input "The Innovation in Health Podcast"
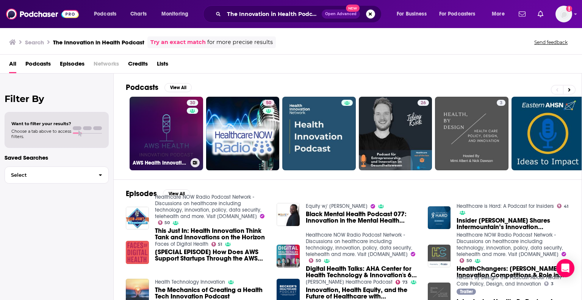
click at [179, 140] on link "30 AWS Health Innovation Podcast" at bounding box center [166, 133] width 73 height 73
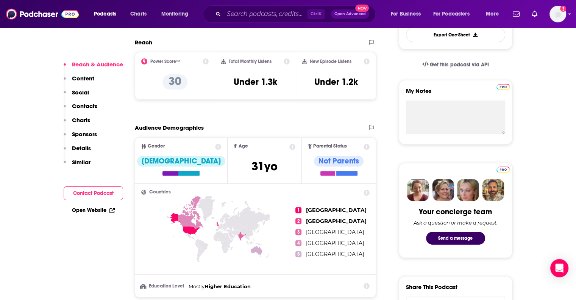
click at [109, 191] on button "Contact Podcast" at bounding box center [93, 193] width 59 height 14
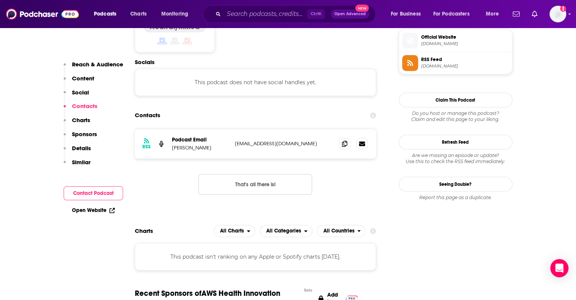
scroll to position [556, 0]
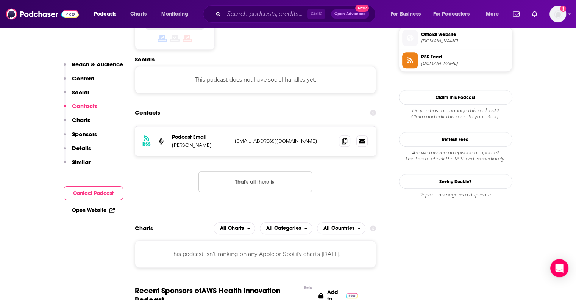
click at [341, 134] on div "RSS Podcast Email [PERSON_NAME] [EMAIL_ADDRESS][DOMAIN_NAME] [EMAIL_ADDRESS][DO…" at bounding box center [256, 141] width 242 height 30
click at [344, 140] on icon at bounding box center [344, 140] width 5 height 6
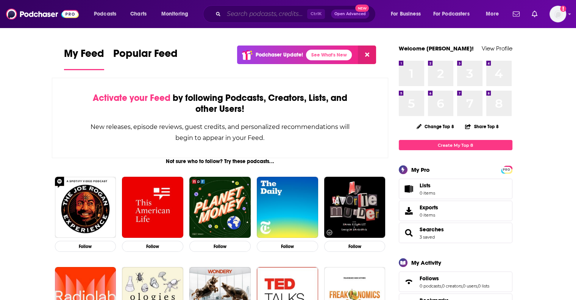
click at [266, 14] on input "Search podcasts, credits, & more..." at bounding box center [265, 14] width 83 height 12
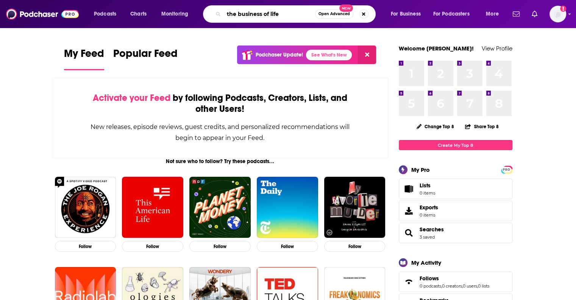
type input "the business of life"
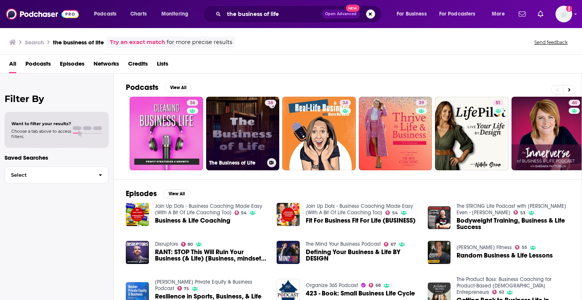
click at [237, 112] on link "38 The Business of Life" at bounding box center [242, 133] width 73 height 73
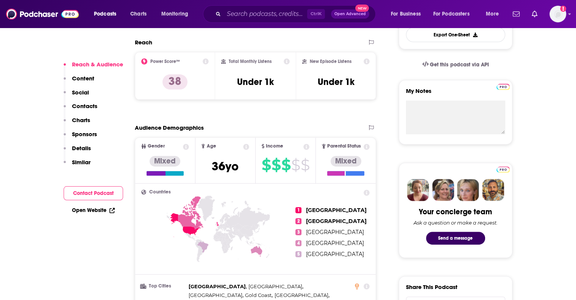
click at [81, 193] on button "Contact Podcast" at bounding box center [93, 193] width 59 height 14
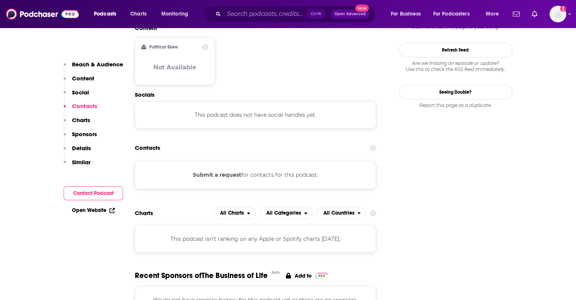
scroll to position [645, 0]
